Goal: Share content: Share content

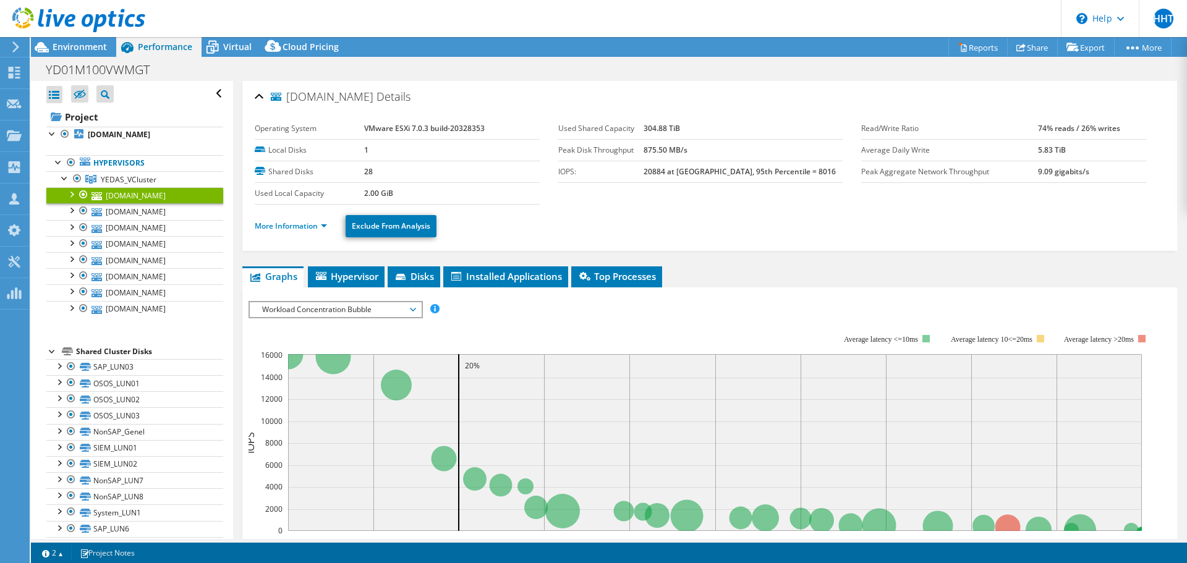
select select "USD"
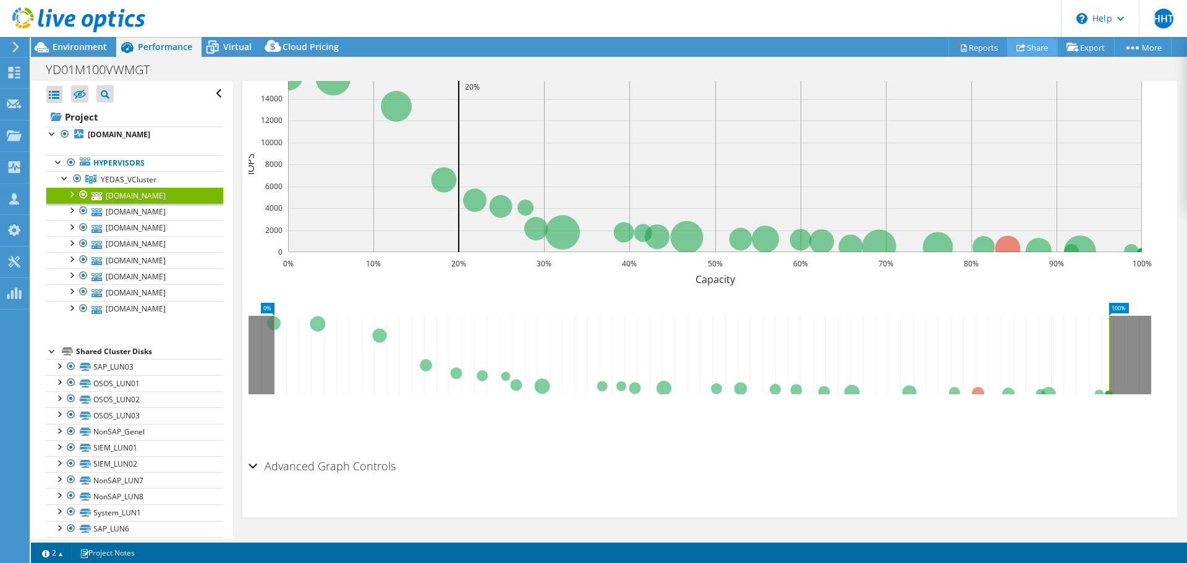
click at [1040, 49] on link "Share" at bounding box center [1032, 47] width 51 height 19
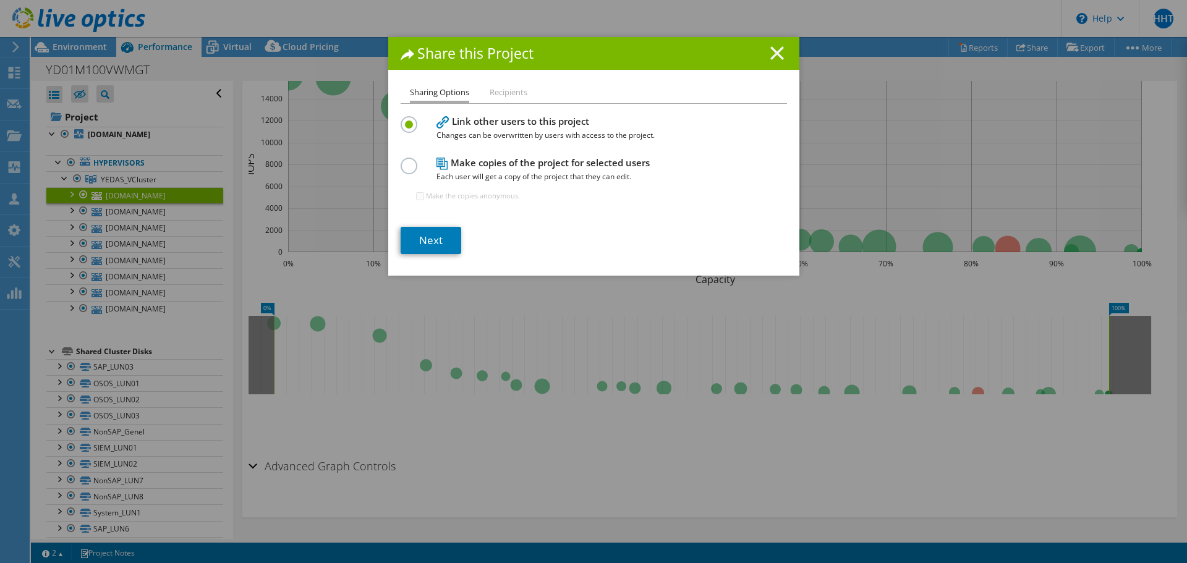
click at [770, 51] on icon at bounding box center [777, 53] width 14 height 14
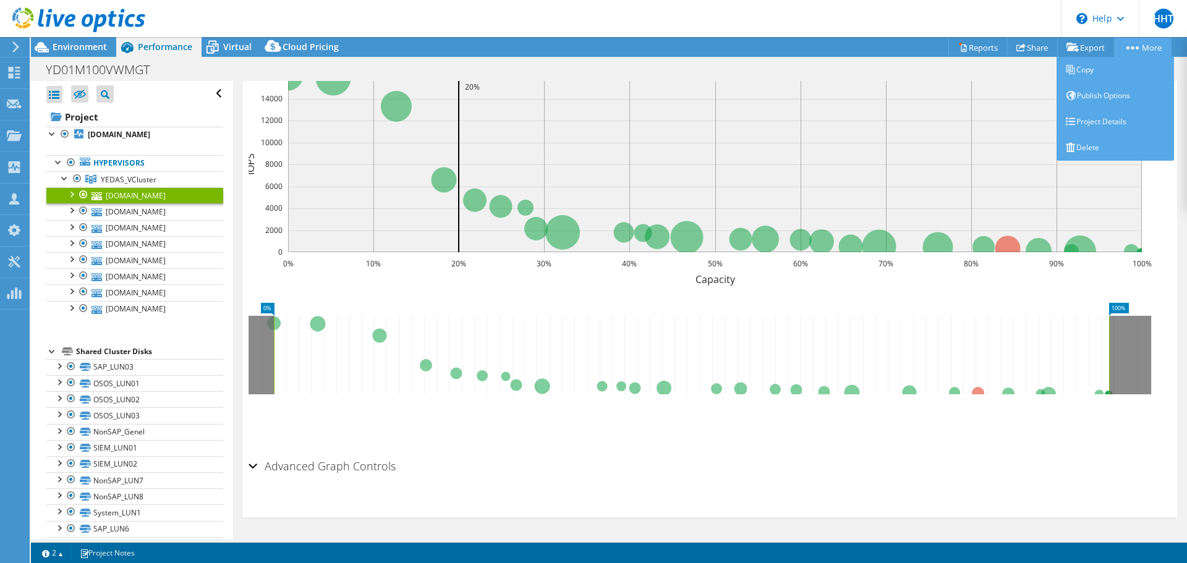
click at [1133, 47] on icon at bounding box center [1132, 47] width 12 height 3
click at [1095, 98] on link "Publish Options" at bounding box center [1114, 96] width 117 height 26
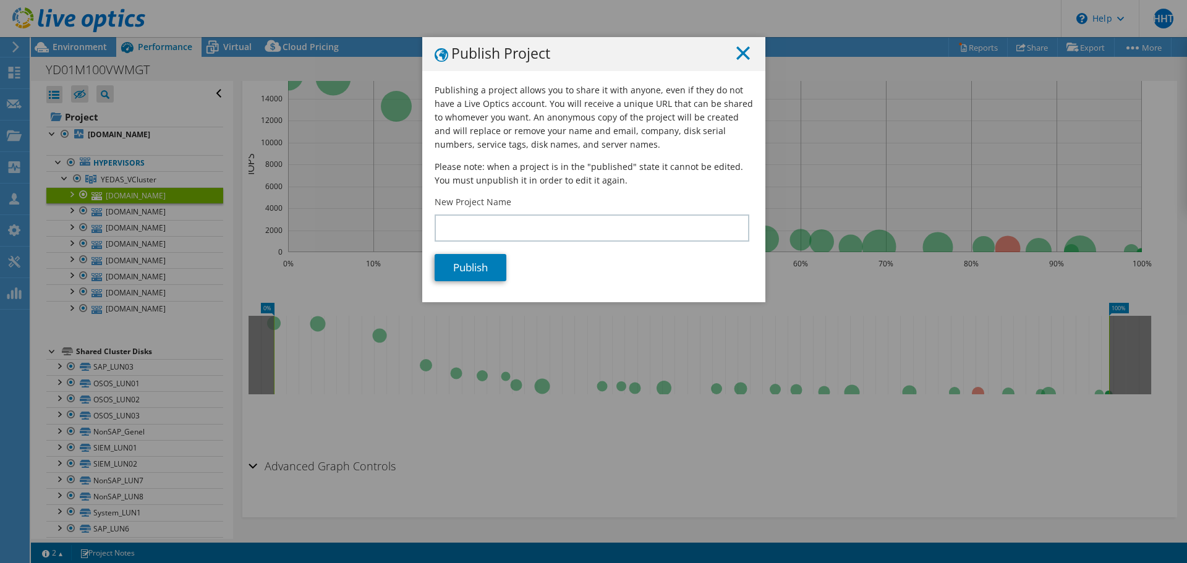
click at [740, 49] on icon at bounding box center [743, 53] width 14 height 14
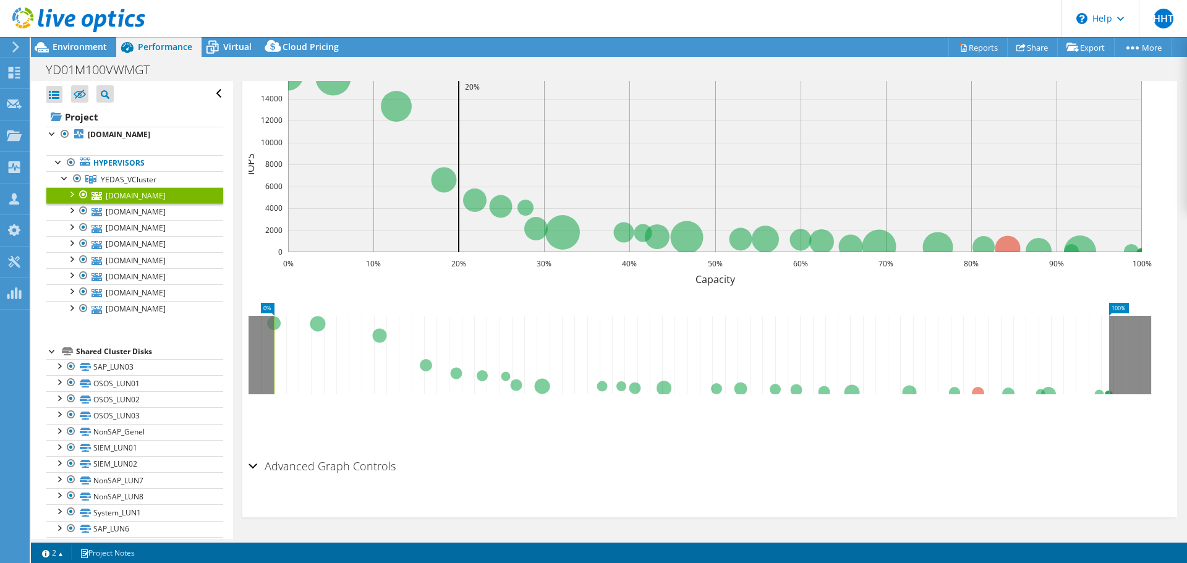
click at [75, 41] on div at bounding box center [72, 20] width 145 height 41
click at [74, 46] on span "Environment" at bounding box center [80, 47] width 54 height 12
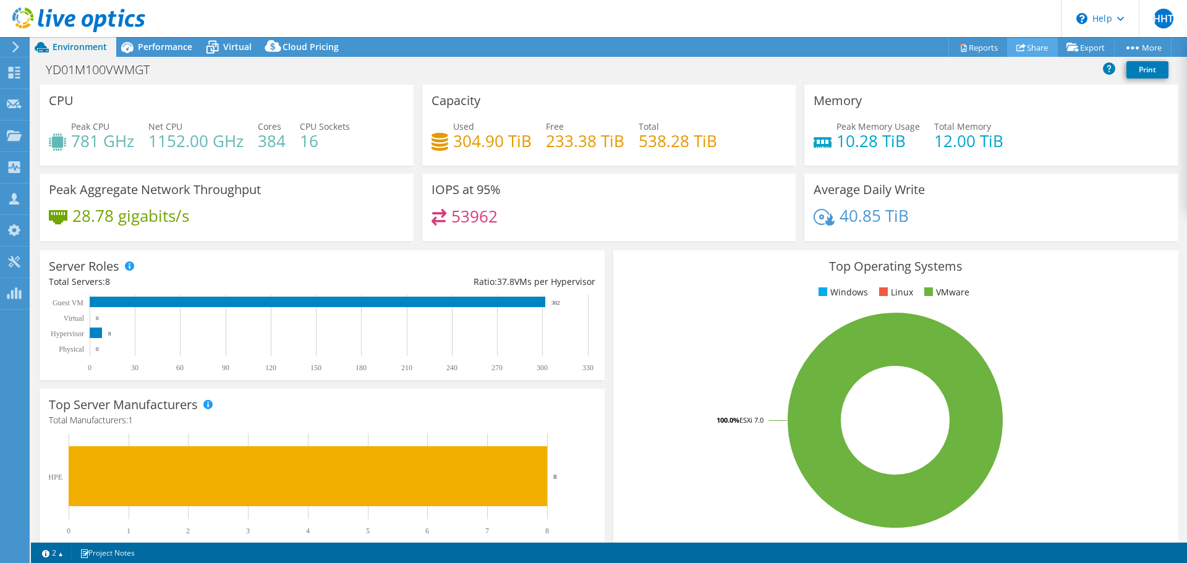
click at [1036, 48] on link "Share" at bounding box center [1032, 47] width 51 height 19
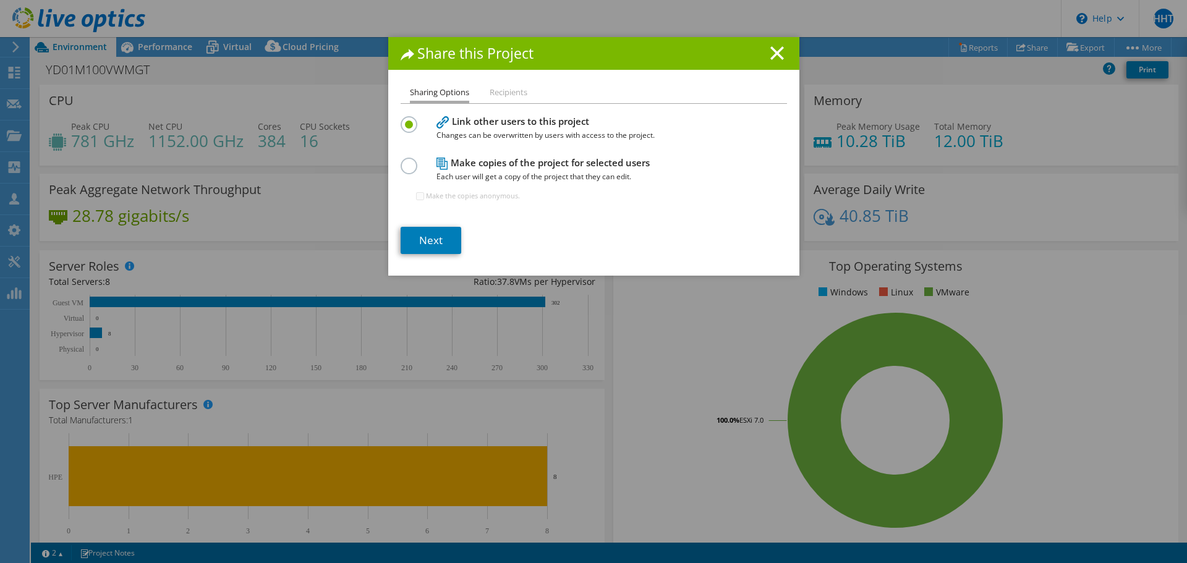
click at [494, 92] on li "Recipients" at bounding box center [508, 92] width 38 height 15
click at [512, 93] on li "Recipients" at bounding box center [508, 92] width 38 height 15
click at [430, 94] on li "Sharing Options" at bounding box center [439, 94] width 59 height 18
drag, startPoint x: 499, startPoint y: 163, endPoint x: 724, endPoint y: 150, distance: 225.3
click at [724, 150] on div "Link other users to this project Changes can be overwritten by users with acces…" at bounding box center [593, 163] width 386 height 101
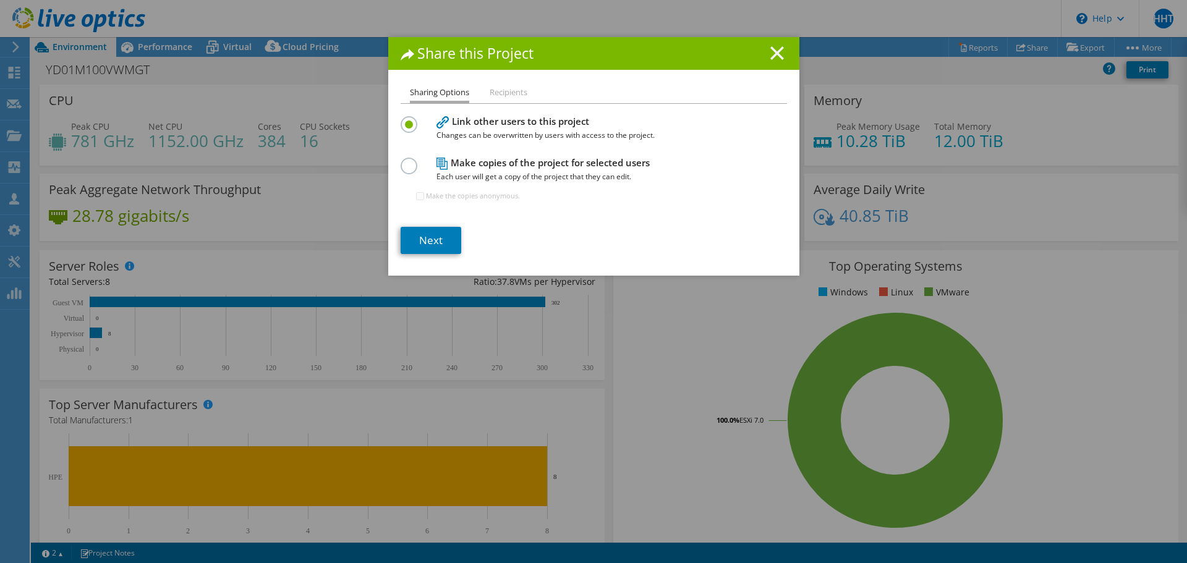
click at [770, 48] on icon at bounding box center [777, 53] width 14 height 14
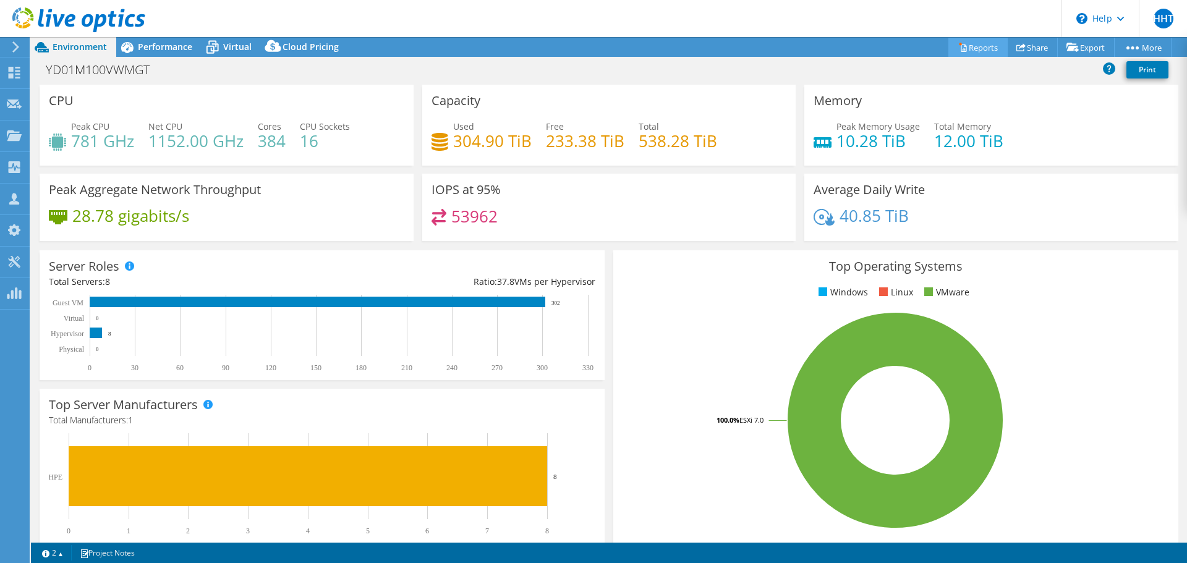
click at [966, 47] on link "Reports" at bounding box center [977, 47] width 59 height 19
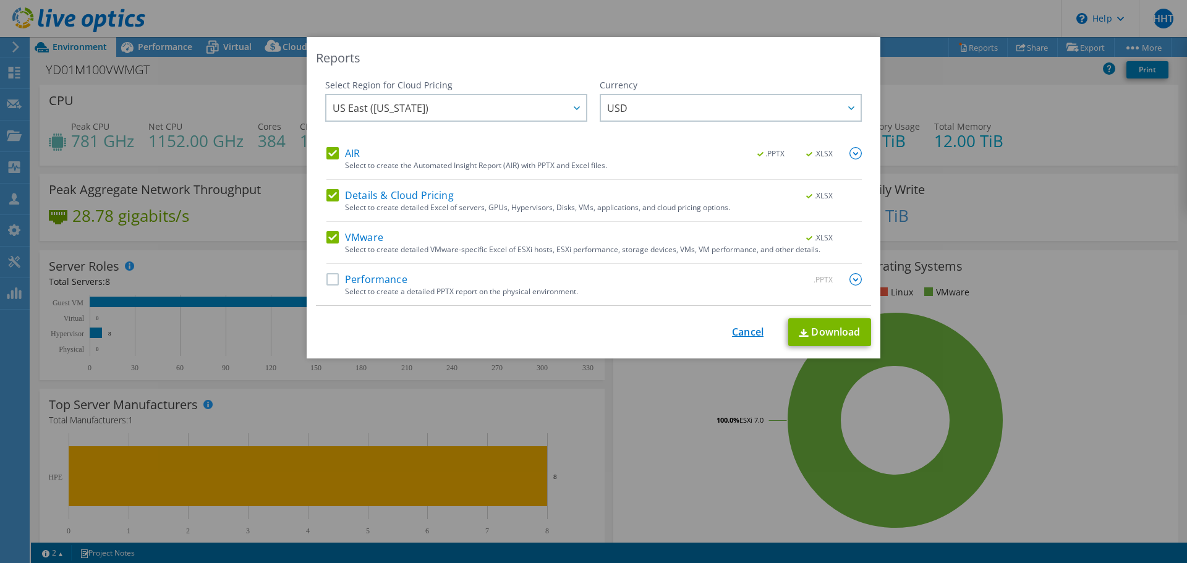
click at [751, 327] on link "Cancel" at bounding box center [748, 332] width 32 height 12
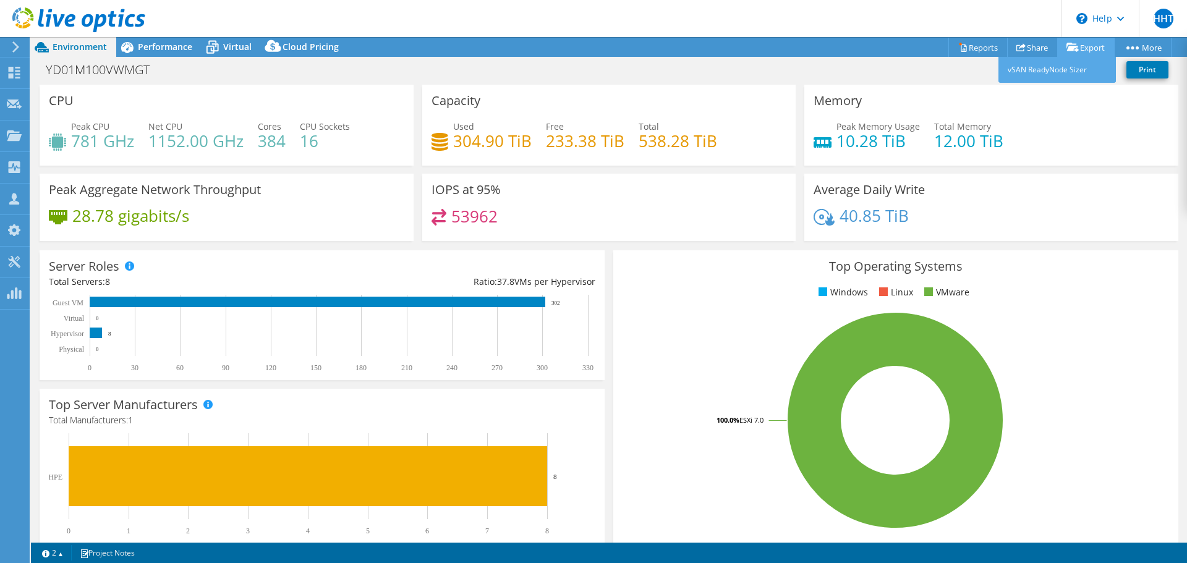
click at [1080, 48] on link "Export" at bounding box center [1085, 47] width 57 height 19
click at [1066, 72] on link "vSAN ReadyNode Sizer" at bounding box center [1056, 70] width 117 height 26
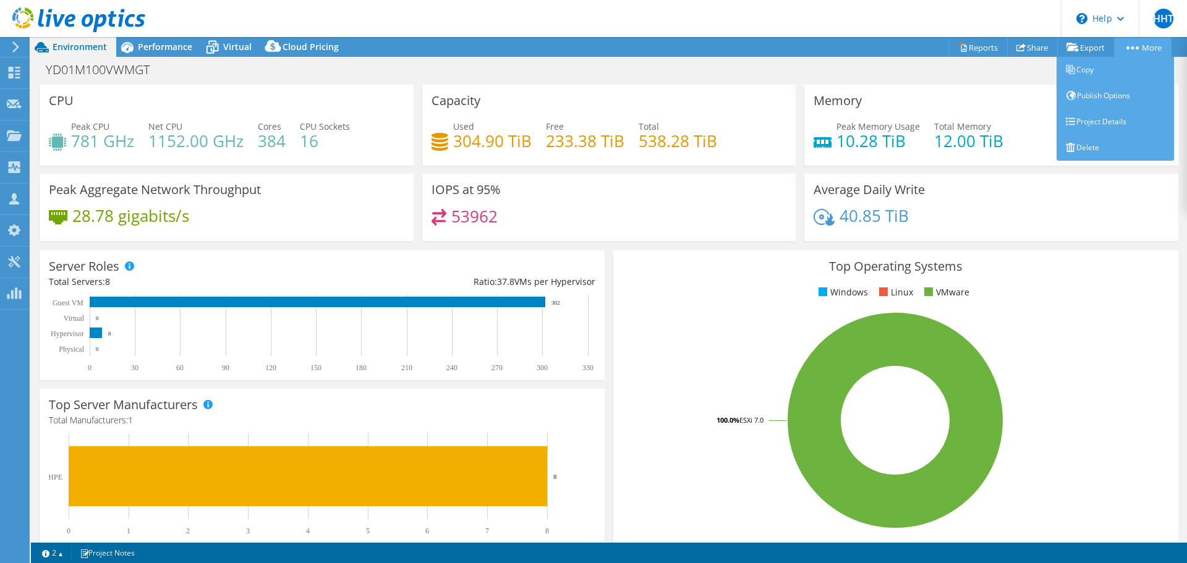
click at [1143, 52] on link "More" at bounding box center [1142, 47] width 57 height 19
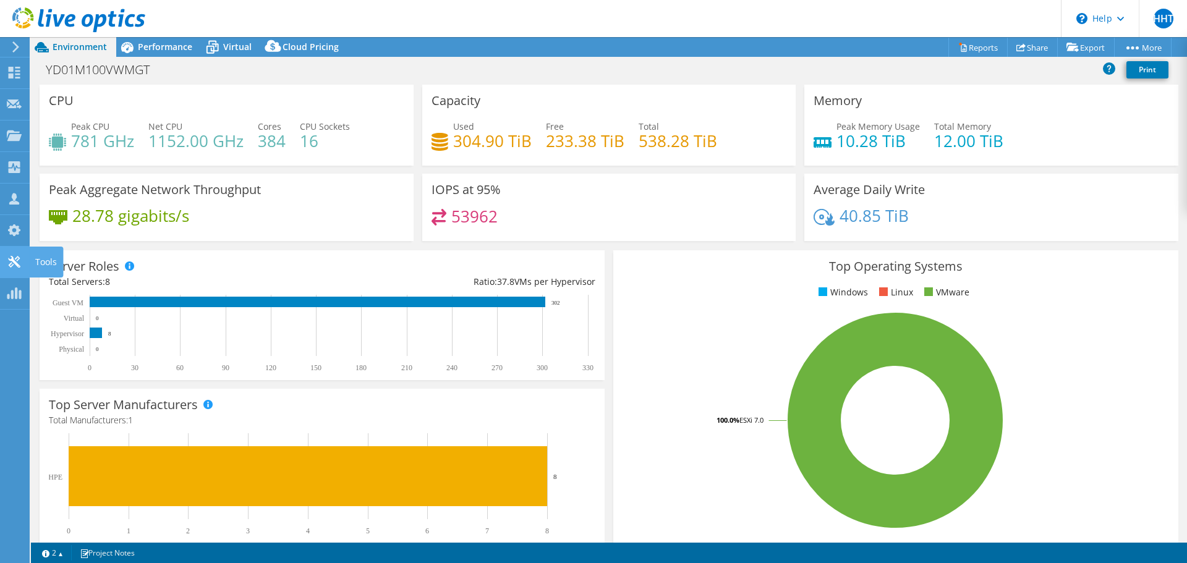
click at [17, 261] on icon at bounding box center [14, 262] width 15 height 12
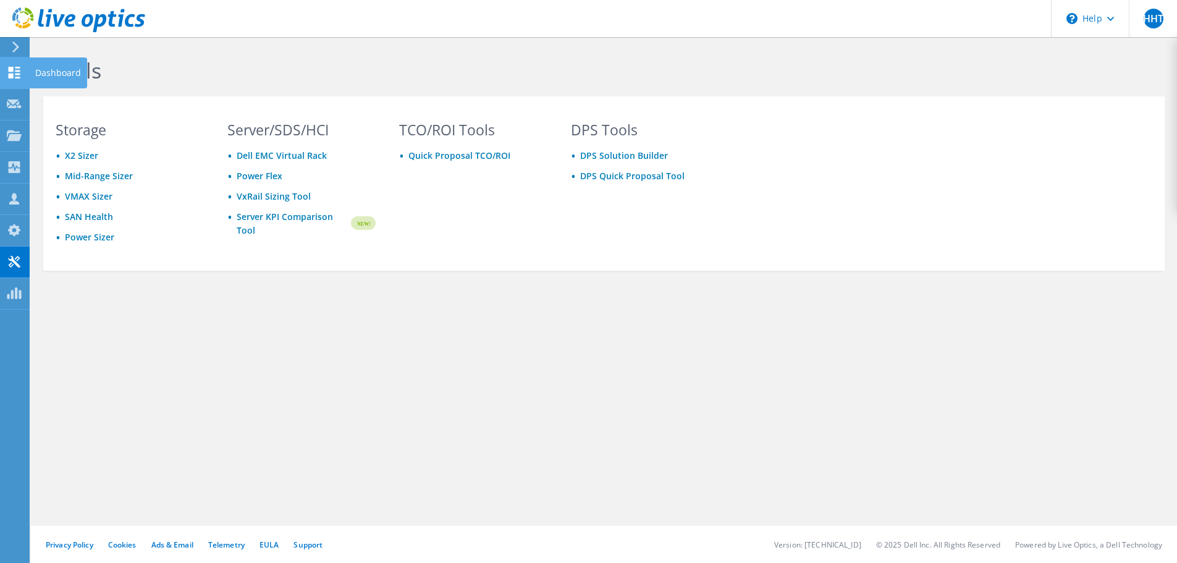
click at [9, 68] on use at bounding box center [15, 73] width 12 height 12
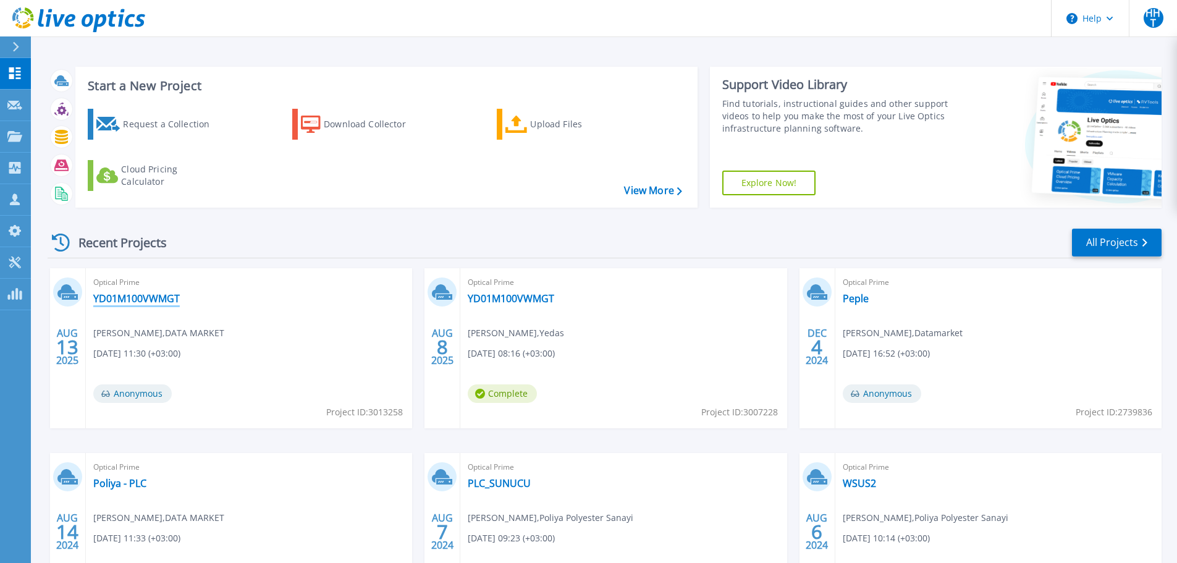
click at [128, 300] on link "YD01M100VWMGT" at bounding box center [136, 298] width 87 height 12
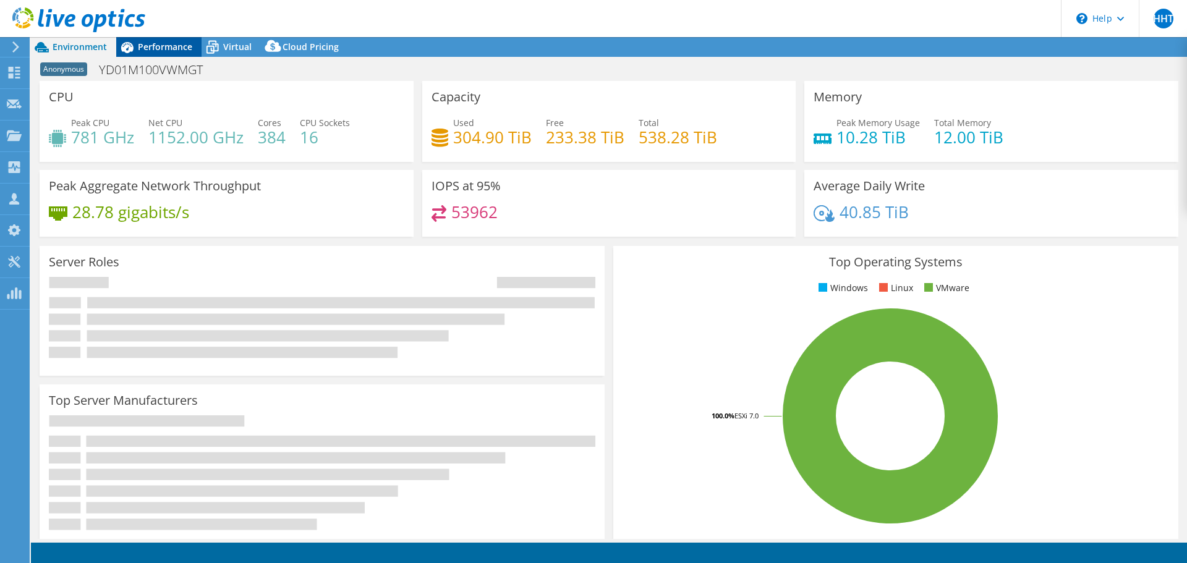
select select "USD"
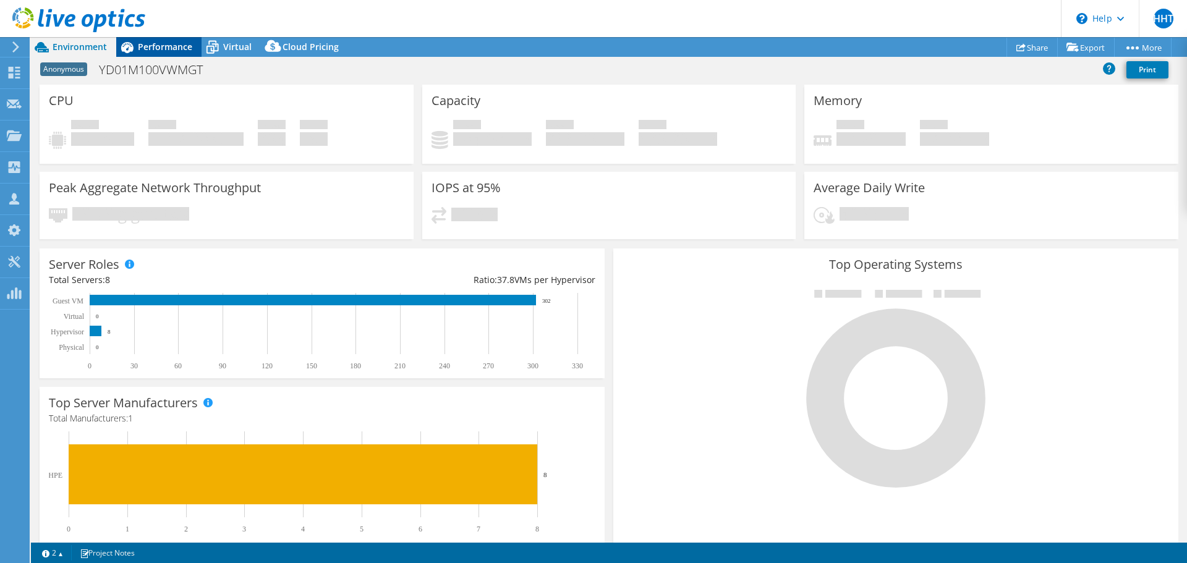
click at [158, 48] on span "Performance" at bounding box center [165, 47] width 54 height 12
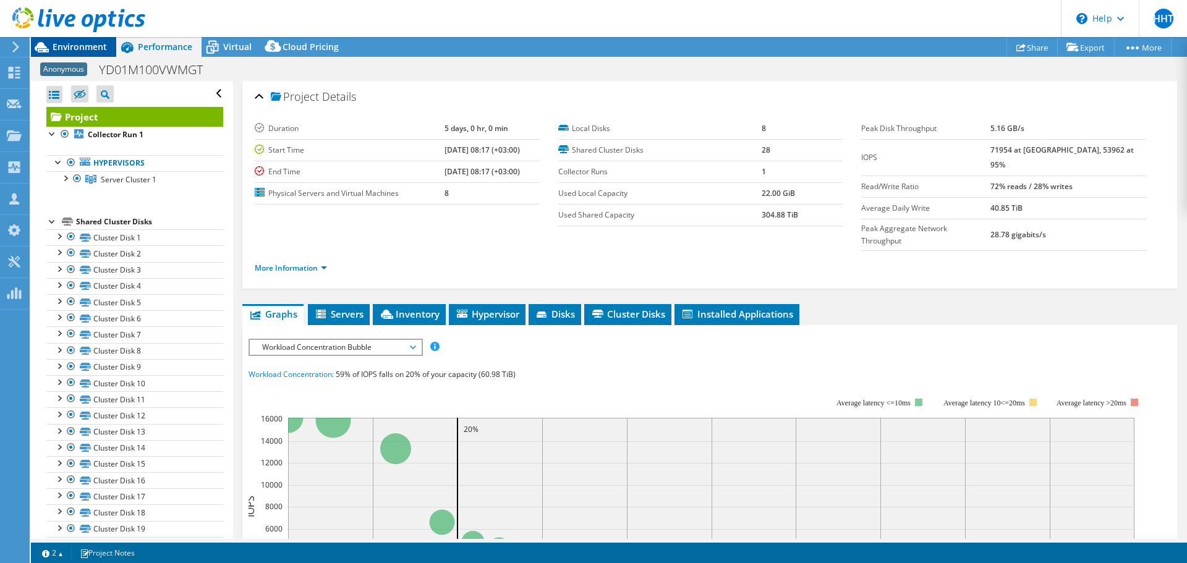
click at [90, 49] on span "Environment" at bounding box center [80, 47] width 54 height 12
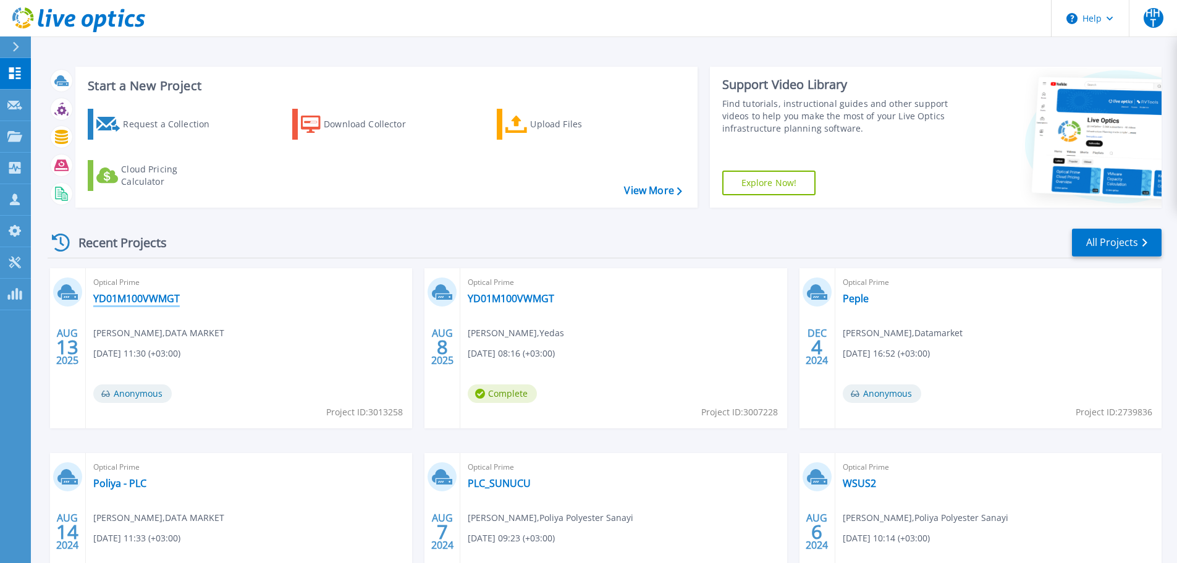
click at [145, 300] on link "YD01M100VWMGT" at bounding box center [136, 298] width 87 height 12
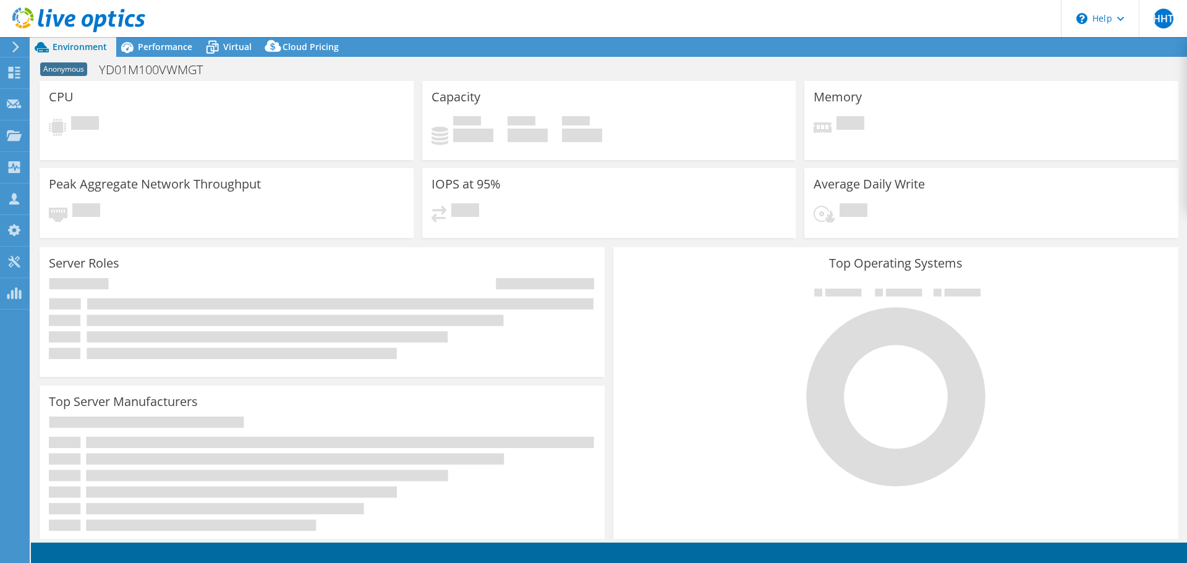
select select "USD"
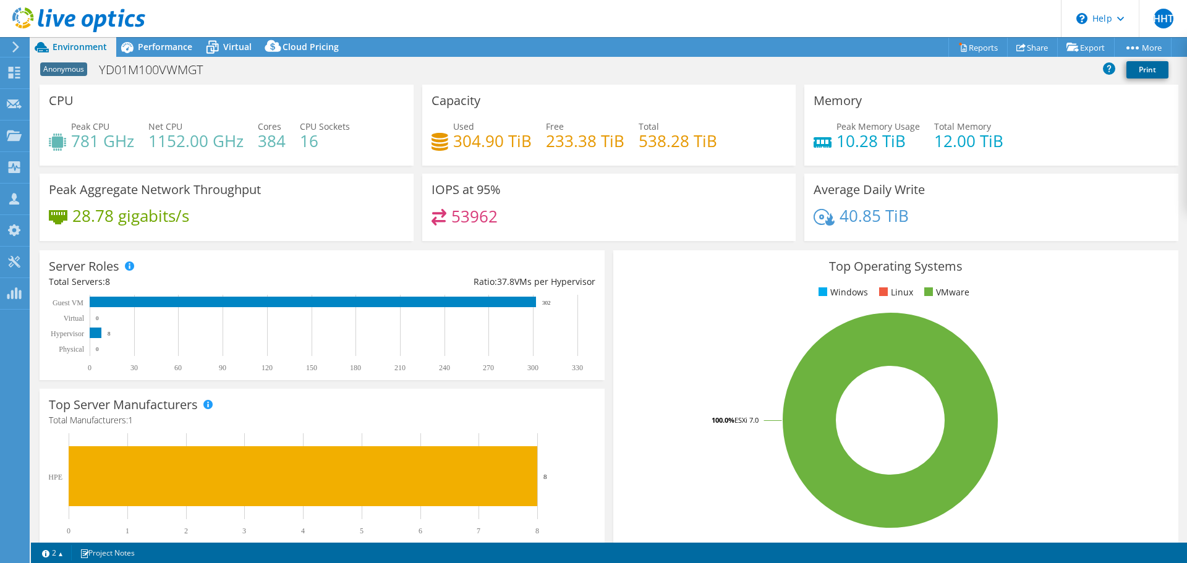
click at [1142, 69] on link "Print" at bounding box center [1147, 69] width 42 height 17
click at [1029, 43] on link "Share" at bounding box center [1032, 47] width 51 height 19
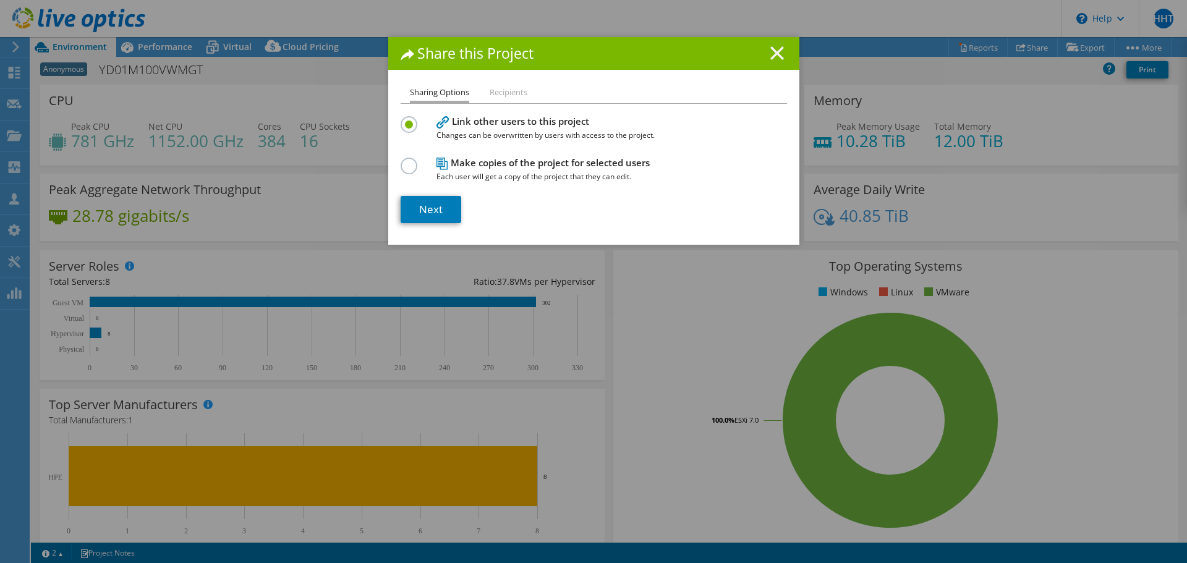
click at [771, 56] on line at bounding box center [777, 53] width 12 height 12
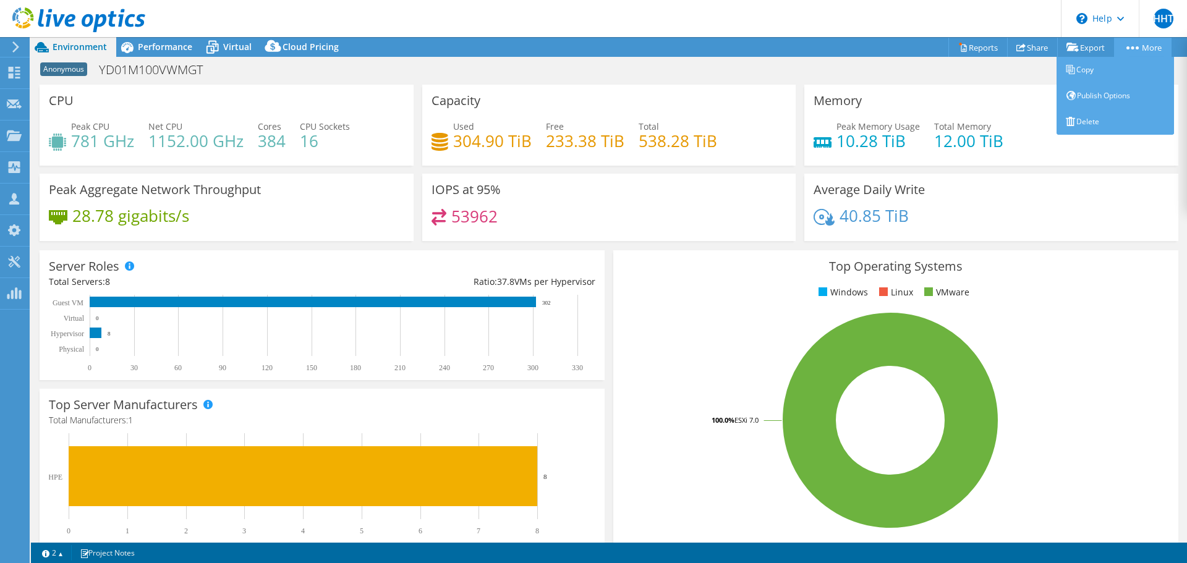
click at [1142, 48] on link "More" at bounding box center [1142, 47] width 57 height 19
click at [1105, 90] on link "Publish Options" at bounding box center [1114, 96] width 117 height 26
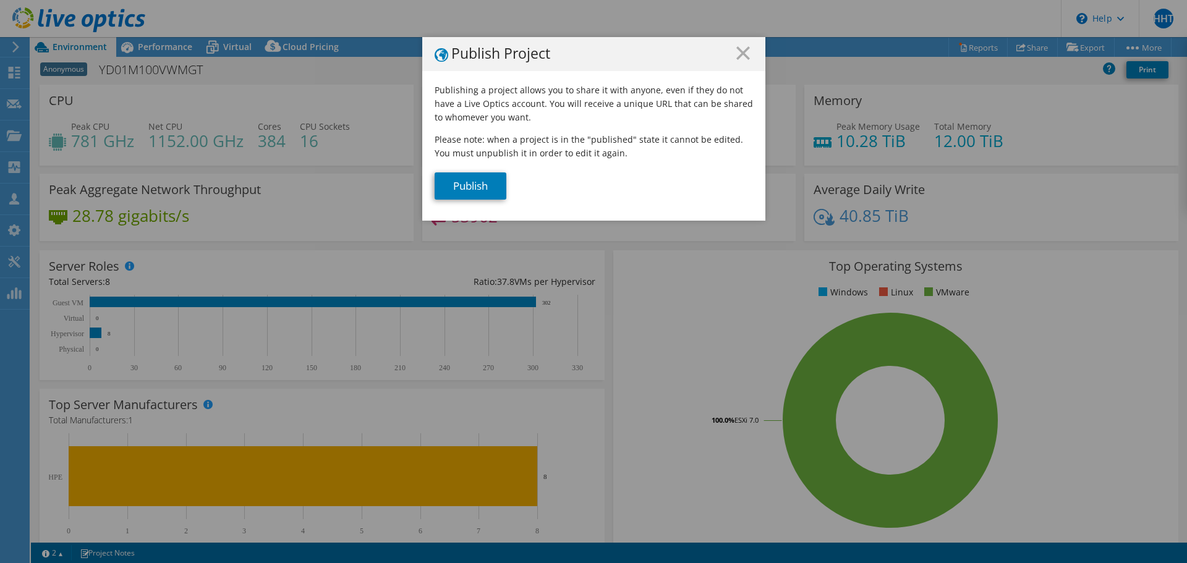
click at [466, 201] on div "Publishing a project allows you to share it with anyone, even if they do not ha…" at bounding box center [593, 151] width 343 height 137
click at [469, 192] on link "Publish" at bounding box center [470, 185] width 72 height 27
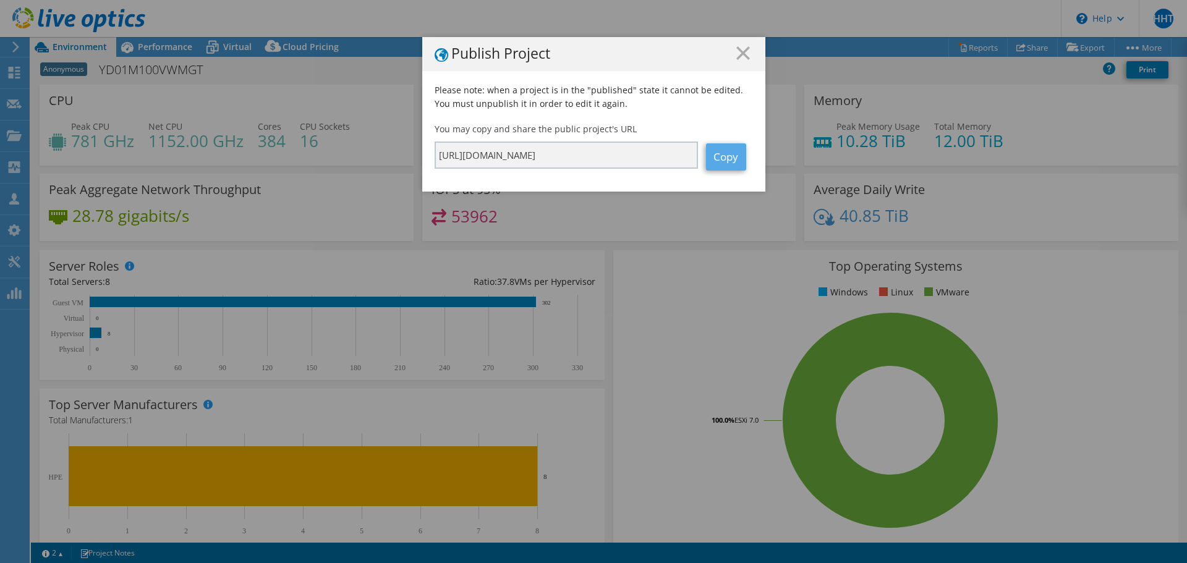
click at [727, 160] on link "Copy" at bounding box center [726, 156] width 40 height 27
click at [741, 54] on icon at bounding box center [743, 53] width 14 height 14
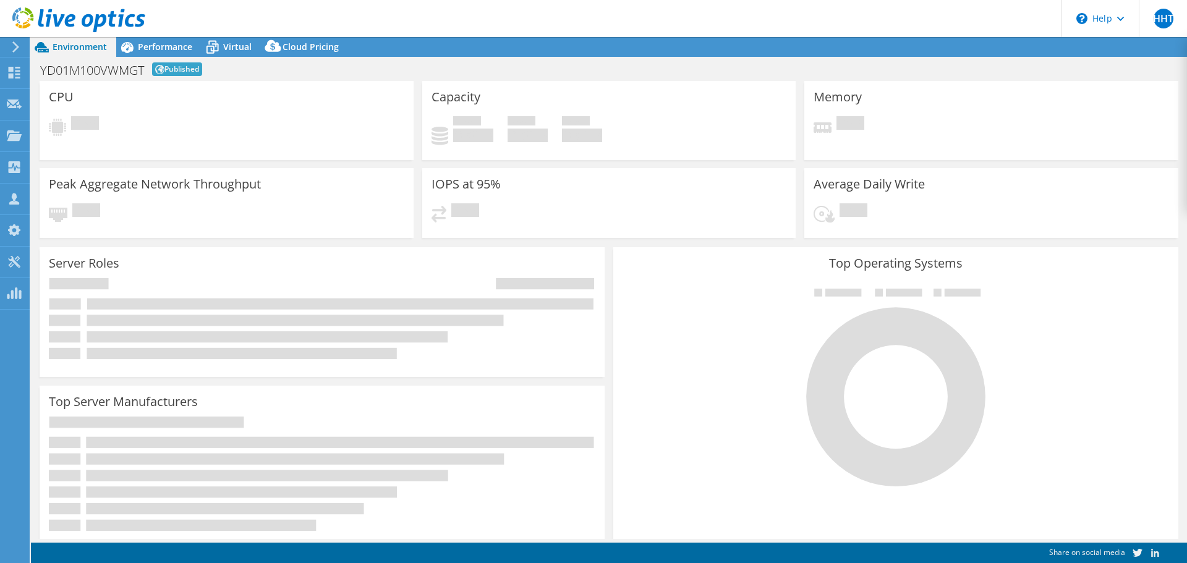
select select "USD"
